Goal: Transaction & Acquisition: Purchase product/service

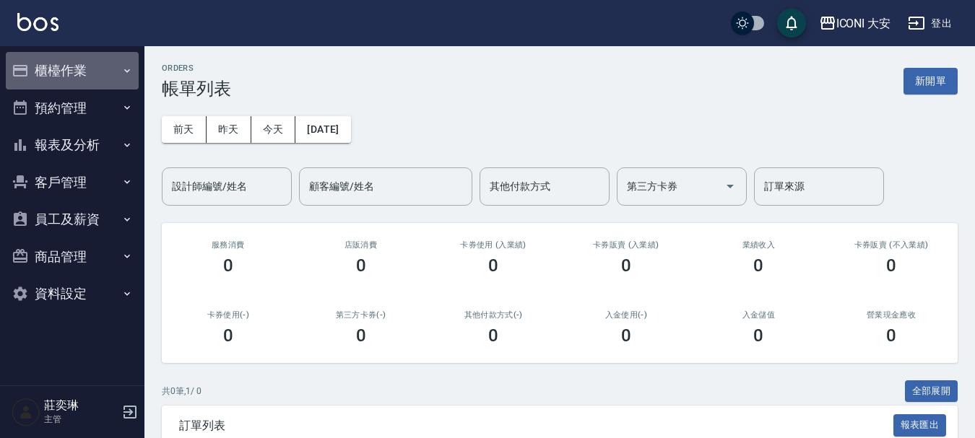
click at [31, 69] on button "櫃檯作業" at bounding box center [72, 71] width 133 height 38
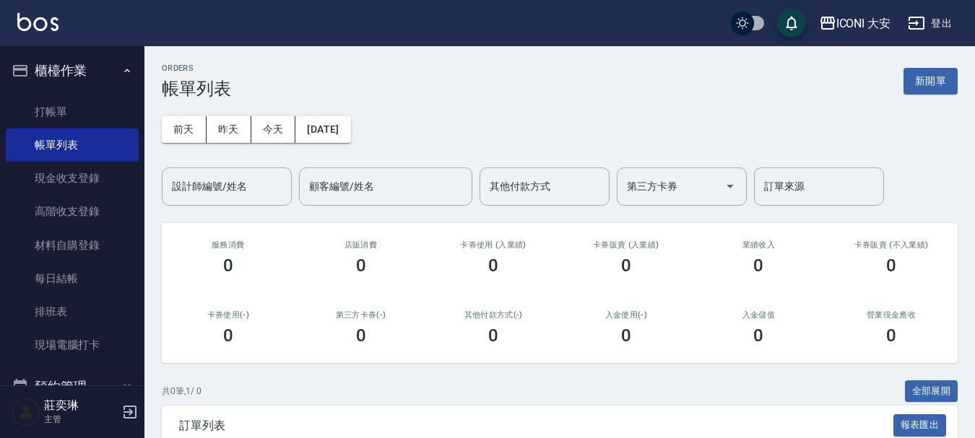
click at [90, 72] on button "櫃檯作業" at bounding box center [72, 71] width 133 height 38
click at [130, 72] on button "櫃檯作業" at bounding box center [72, 71] width 133 height 38
click at [64, 98] on link "打帳單" at bounding box center [72, 111] width 133 height 33
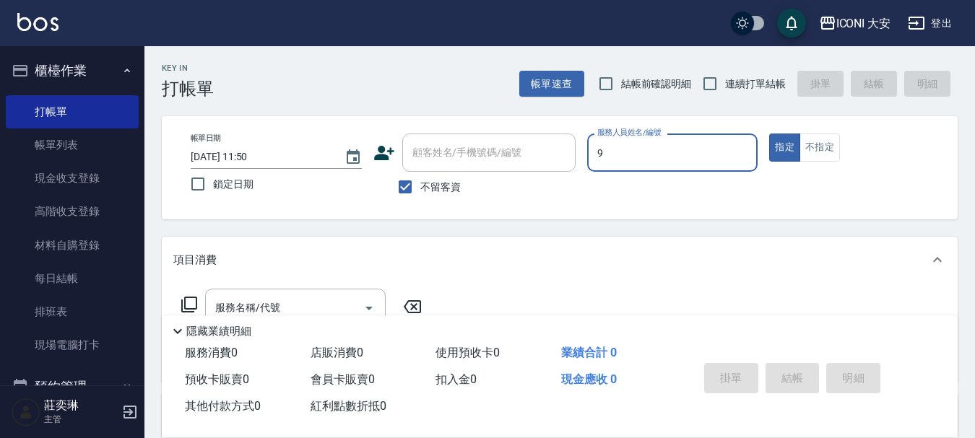
type input "9"
type button "true"
type input "Happy-9"
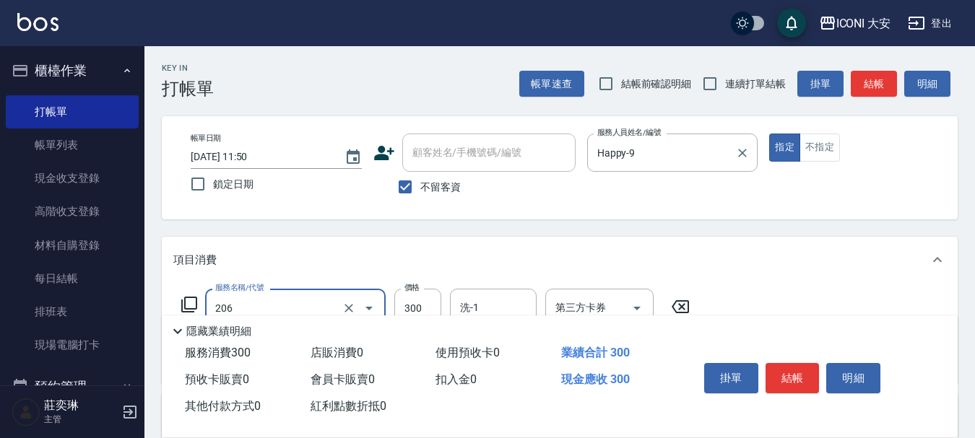
type input "洗髮(206)"
type input "350"
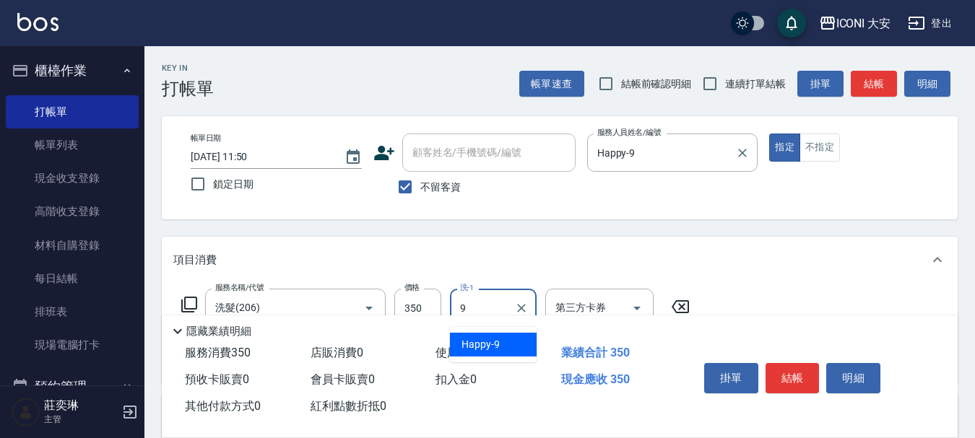
type input "Happy-9"
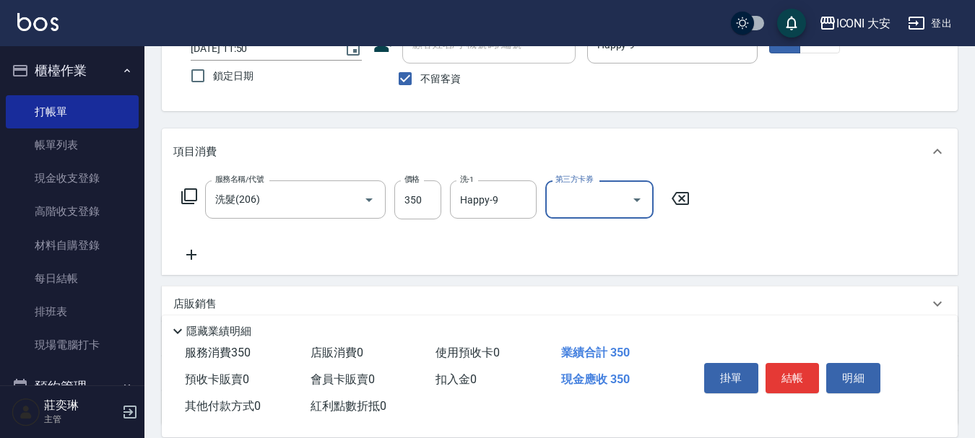
scroll to position [144, 0]
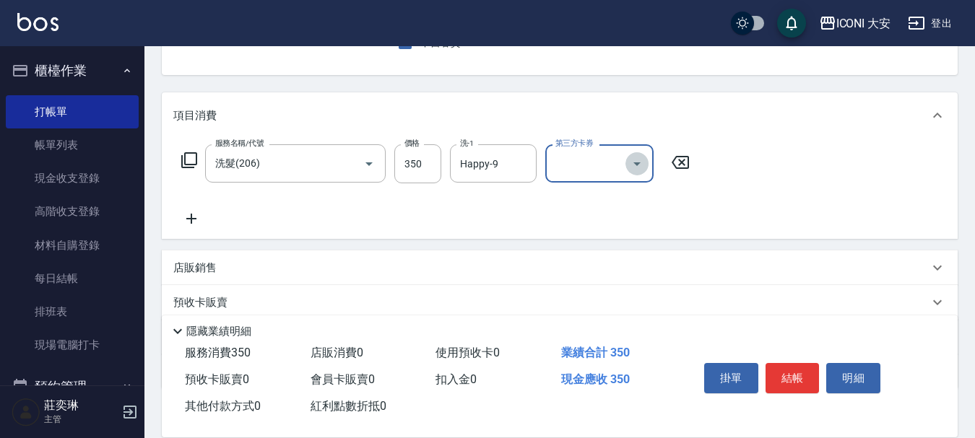
click at [638, 168] on icon "Open" at bounding box center [636, 163] width 17 height 17
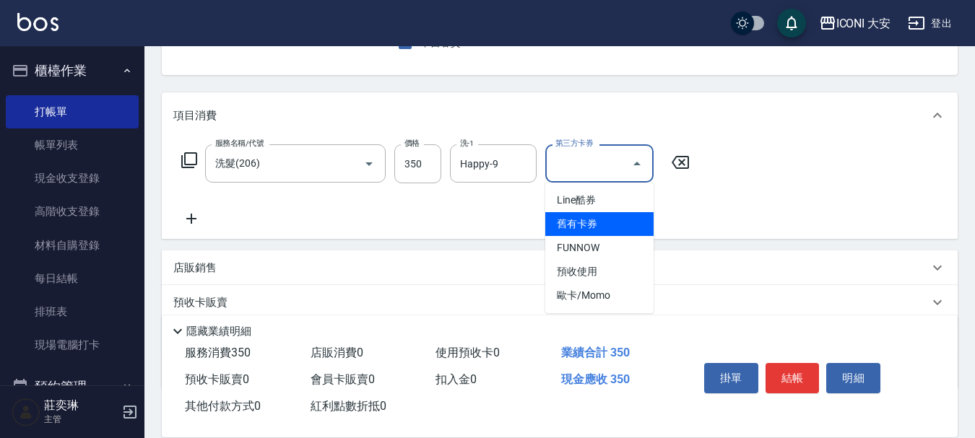
click at [564, 217] on span "舊有卡券" at bounding box center [599, 224] width 108 height 24
type input "舊有卡券"
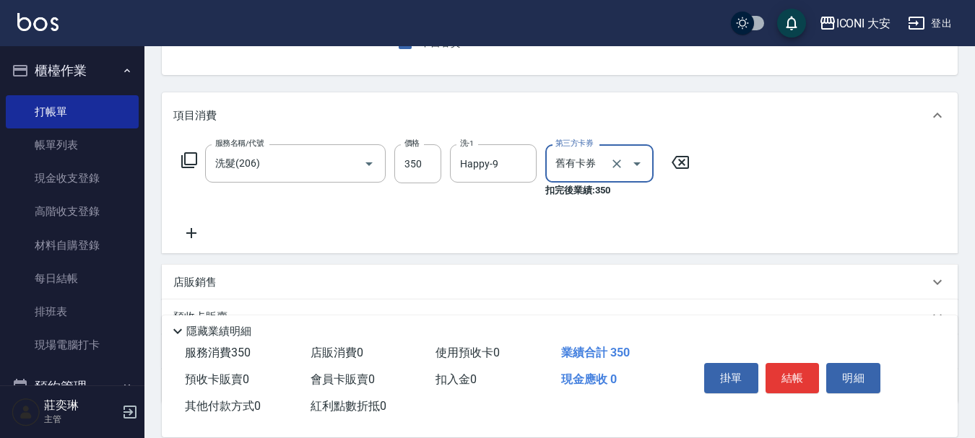
drag, startPoint x: 785, startPoint y: 376, endPoint x: 839, endPoint y: 340, distance: 65.1
click at [785, 374] on button "結帳" at bounding box center [793, 378] width 54 height 30
